Goal: Task Accomplishment & Management: Use online tool/utility

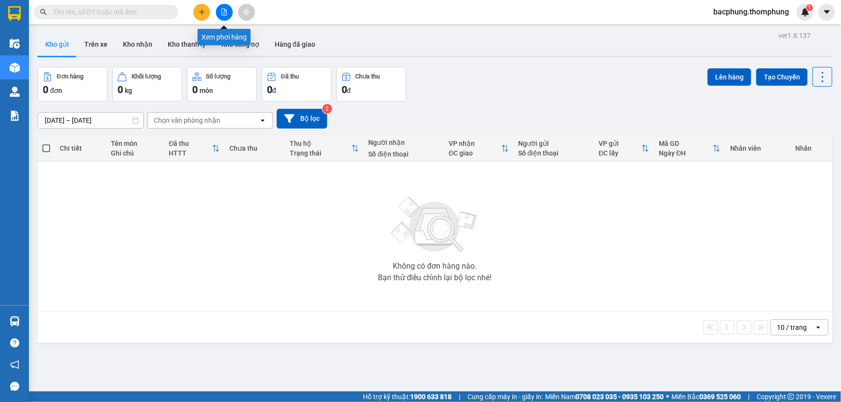
click at [224, 13] on icon "file-add" at bounding box center [224, 12] width 5 height 7
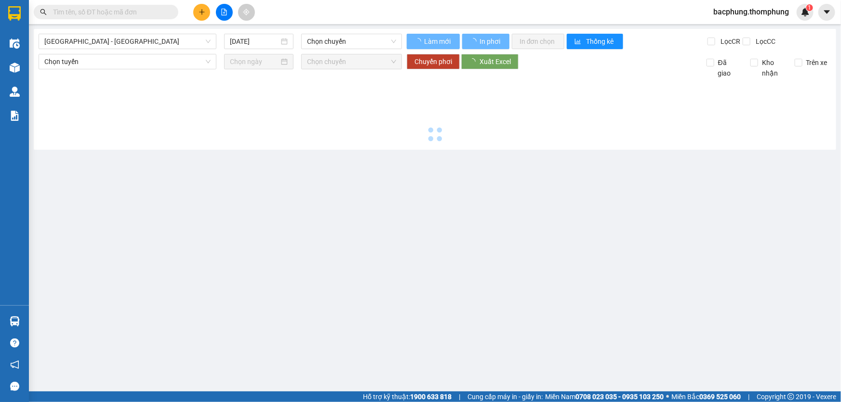
click at [224, 13] on icon "file-add" at bounding box center [224, 12] width 5 height 7
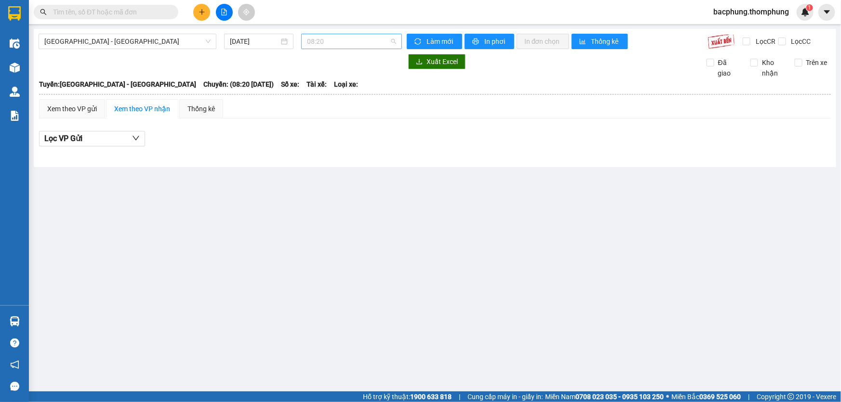
click at [328, 42] on span "08:20" at bounding box center [351, 41] width 89 height 14
click at [314, 91] on div "10:00" at bounding box center [344, 91] width 75 height 11
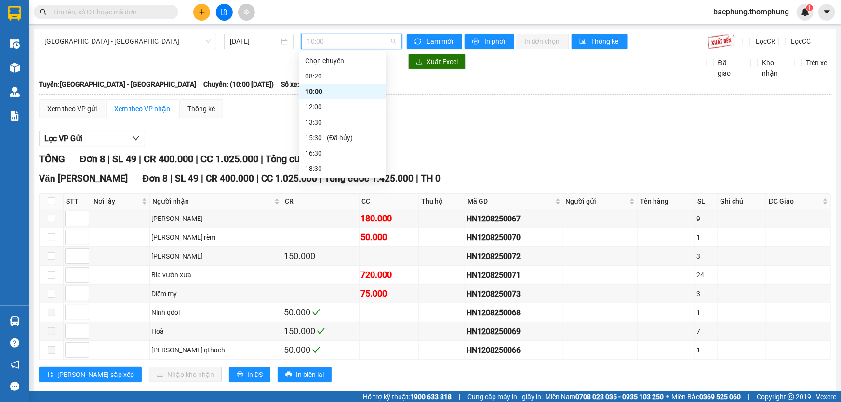
click at [335, 43] on span "10:00" at bounding box center [351, 41] width 89 height 14
click at [329, 104] on div "12:00" at bounding box center [342, 107] width 75 height 11
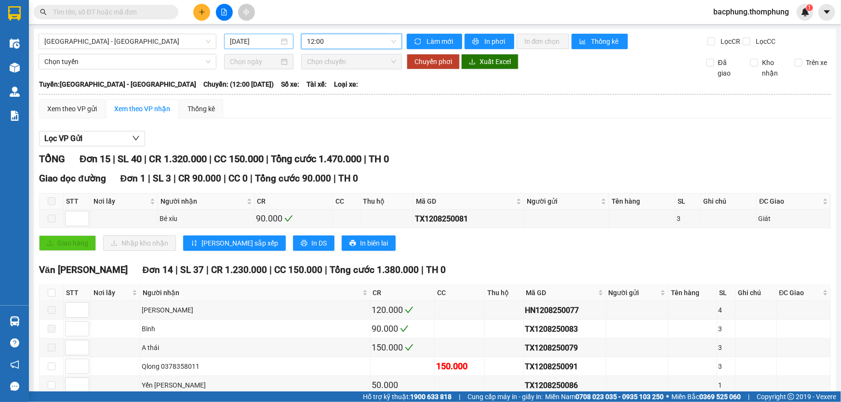
click at [266, 40] on input "[DATE]" at bounding box center [254, 41] width 49 height 11
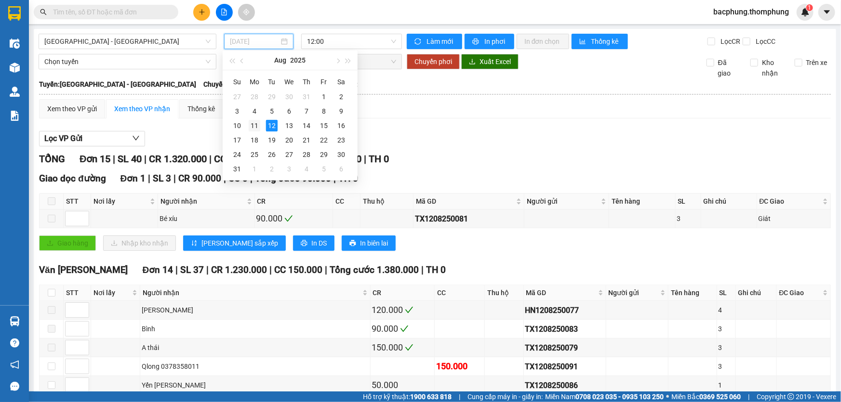
click at [252, 125] on div "11" at bounding box center [255, 126] width 12 height 12
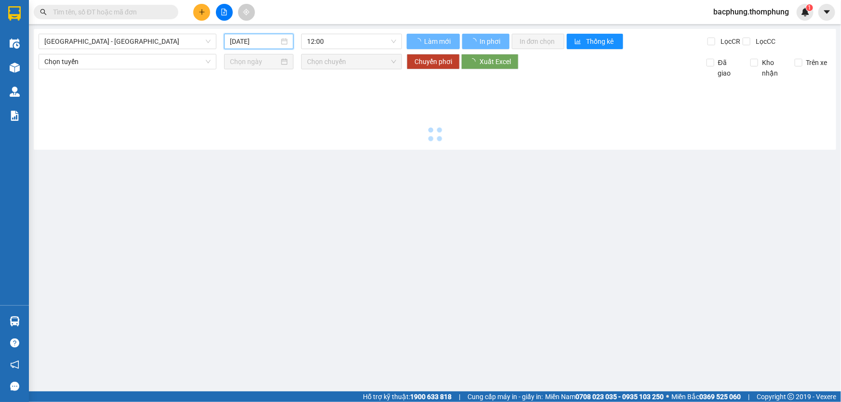
type input "[DATE]"
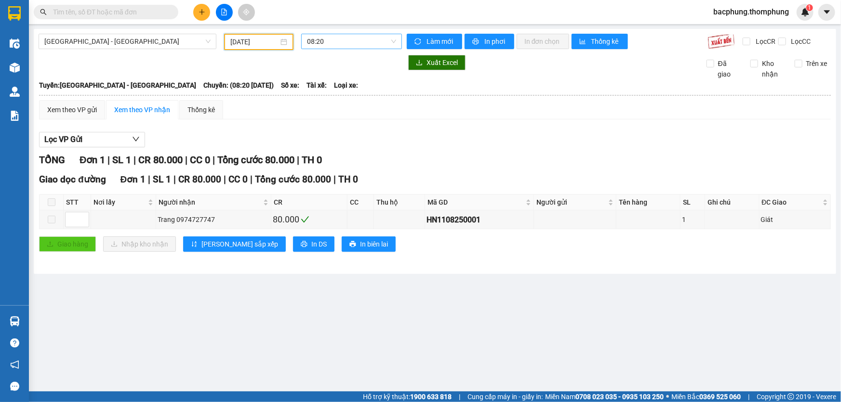
click at [347, 39] on span "08:20" at bounding box center [351, 41] width 89 height 14
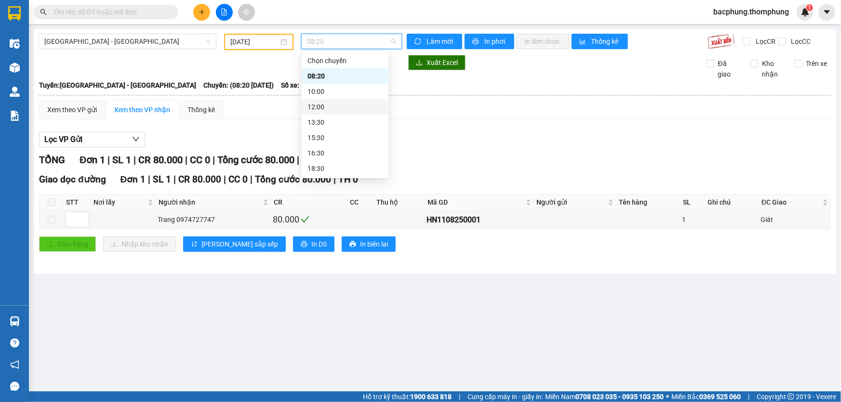
click at [340, 108] on div "12:00" at bounding box center [344, 107] width 75 height 11
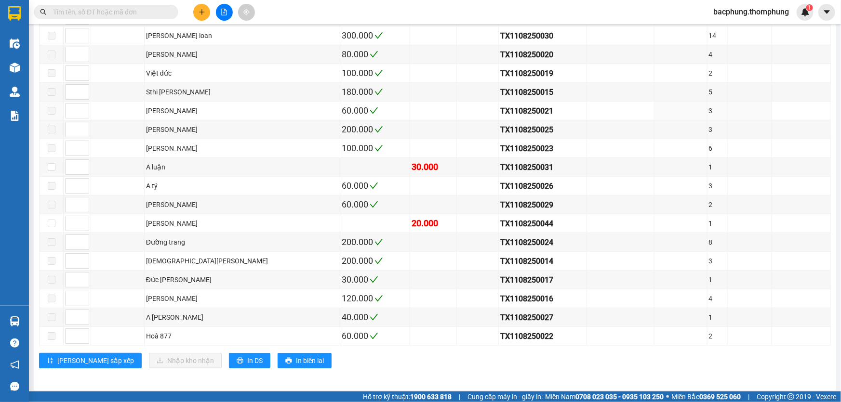
scroll to position [251, 0]
